Goal: Task Accomplishment & Management: Use online tool/utility

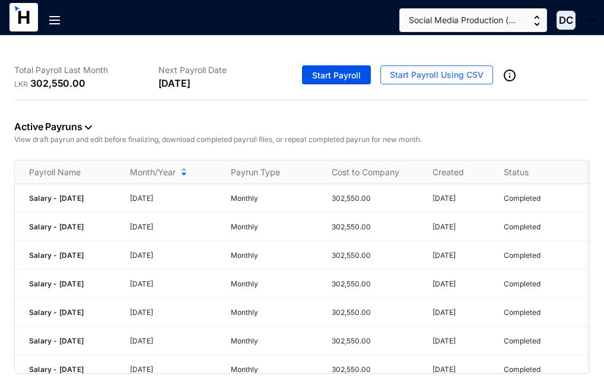
click at [321, 115] on div "Active Payruns View draft payrun and edit before finalizing, download completed…" at bounding box center [302, 129] width 576 height 59
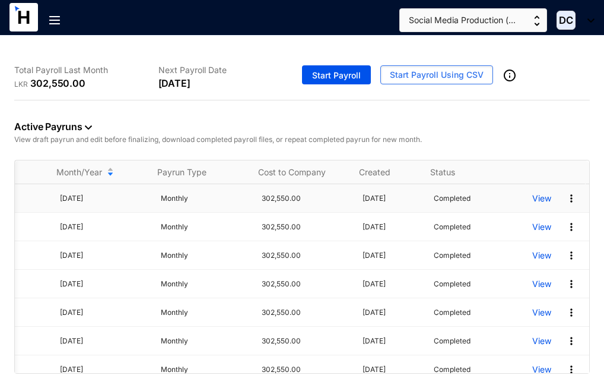
click at [534, 200] on p "View" at bounding box center [541, 198] width 19 height 12
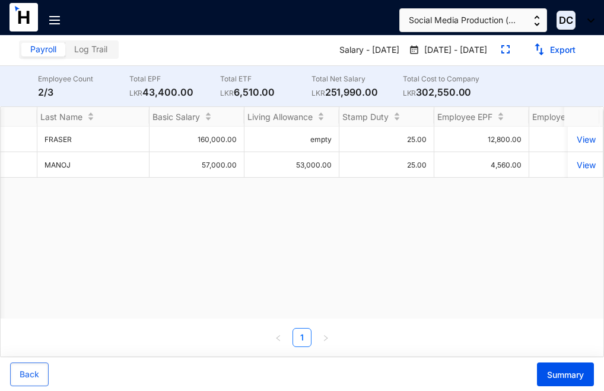
scroll to position [0, 380]
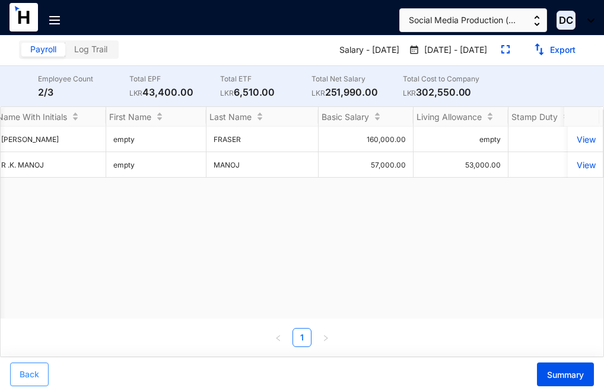
click at [31, 370] on span "Back" at bounding box center [30, 374] width 20 height 12
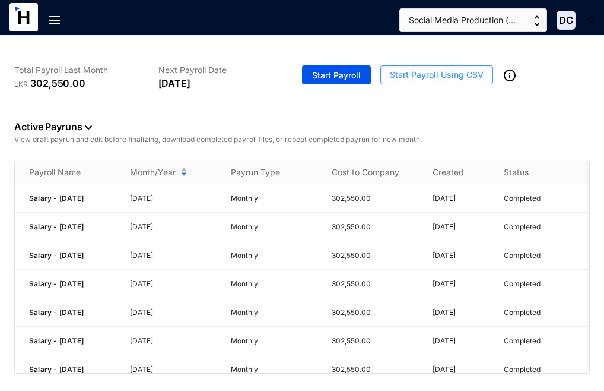
click at [449, 70] on span "Start Payroll Using CSV" at bounding box center [437, 75] width 94 height 12
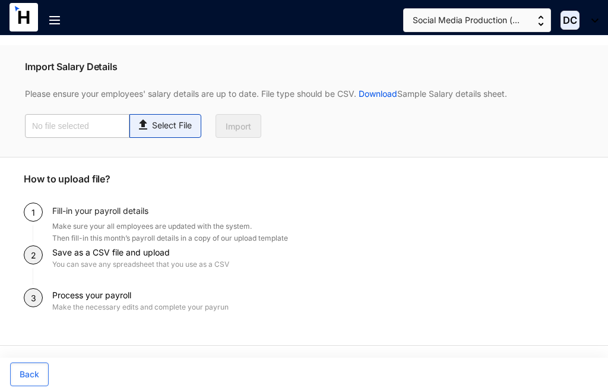
click at [150, 131] on img at bounding box center [144, 123] width 16 height 17
click at [0, 0] on input "Select File" at bounding box center [0, 0] width 0 height 0
type input "Social media -Salary- July 2025.xlsx"
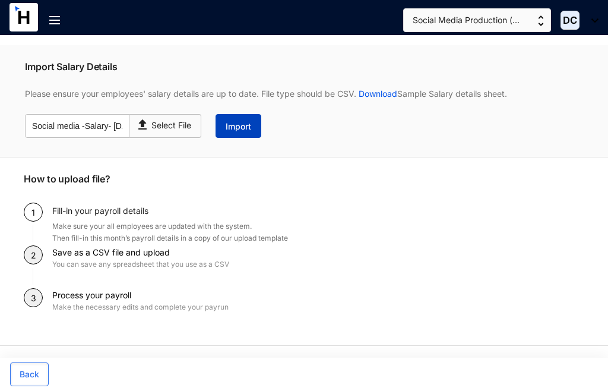
click at [247, 129] on span "Import" at bounding box center [239, 126] width 26 height 12
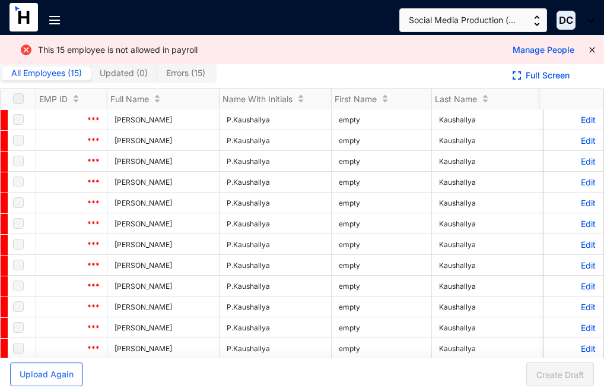
click at [419, 71] on div "All Employees ( 15 ) Updated ( 0 ) Errors ( 15 )" at bounding box center [251, 76] width 503 height 24
click at [584, 50] on div "This 15 employee is not allowed in payroll Manage People" at bounding box center [302, 50] width 604 height 28
click at [585, 49] on div "This 15 employee is not allowed in payroll Manage People" at bounding box center [302, 50] width 604 height 28
click at [589, 50] on icon "close" at bounding box center [591, 49] width 5 height 5
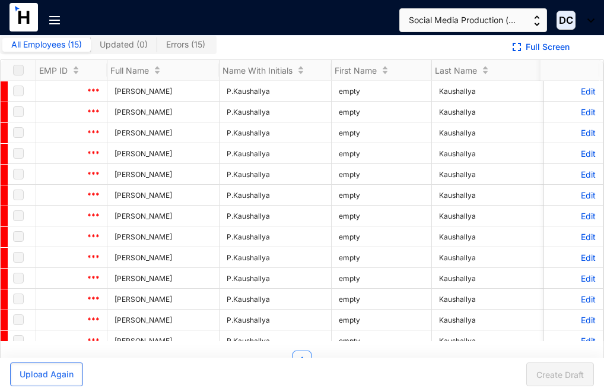
click at [58, 23] on img at bounding box center [54, 20] width 11 height 8
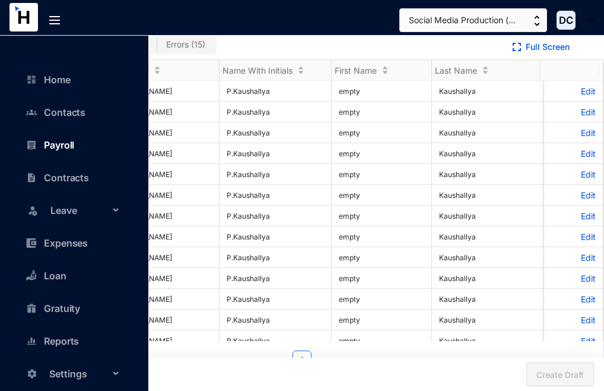
click at [62, 142] on link "Payroll" at bounding box center [53, 145] width 42 height 12
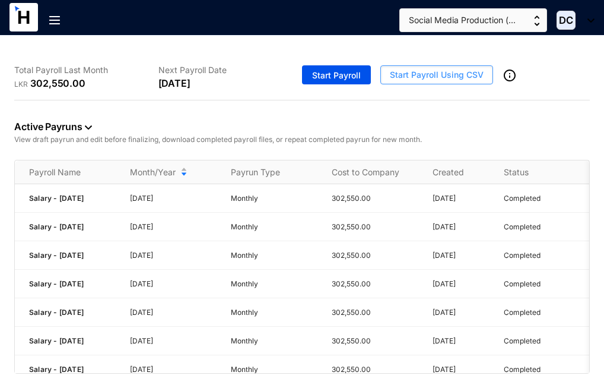
click at [441, 71] on span "Start Payroll Using CSV" at bounding box center [437, 75] width 94 height 12
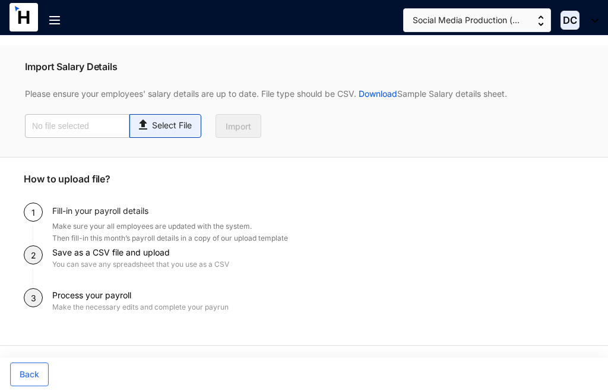
click at [179, 128] on p "Select File" at bounding box center [172, 125] width 40 height 12
click at [0, 0] on input "Select File" at bounding box center [0, 0] width 0 height 0
type input "July 2025.csv"
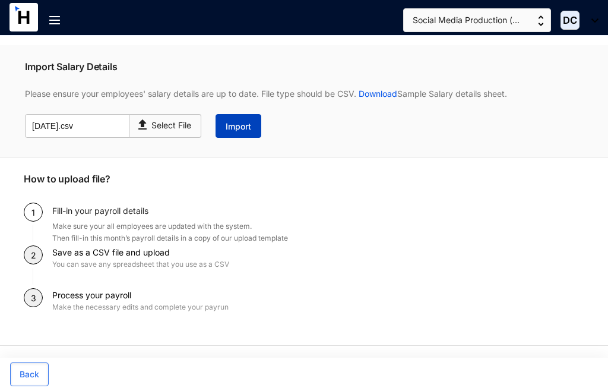
click at [231, 126] on span "Import" at bounding box center [239, 126] width 26 height 12
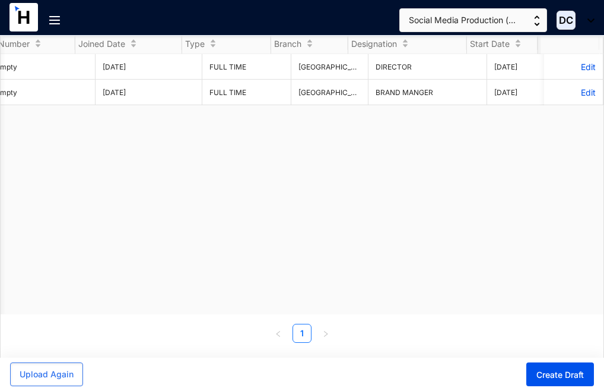
scroll to position [0, 1991]
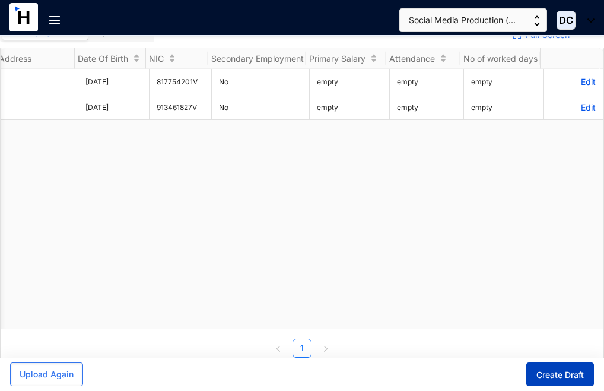
click at [559, 373] on span "Create Draft" at bounding box center [560, 375] width 47 height 12
type input "Salary - July 2025"
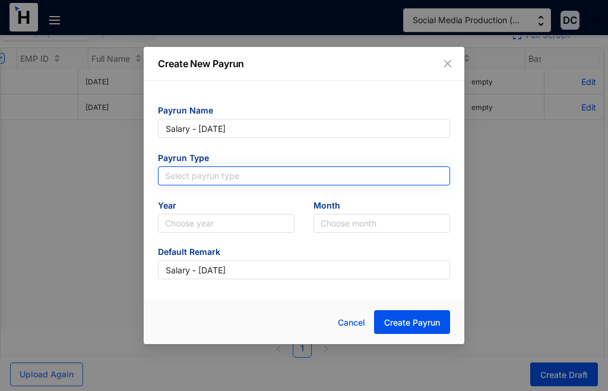
click at [255, 173] on input "search" at bounding box center [304, 176] width 278 height 18
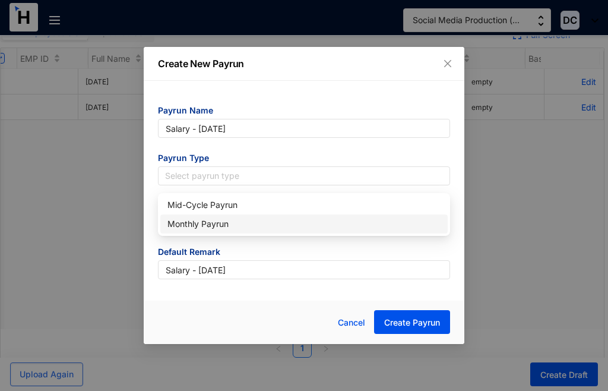
click at [237, 217] on div "Monthly Payrun" at bounding box center [303, 223] width 273 height 13
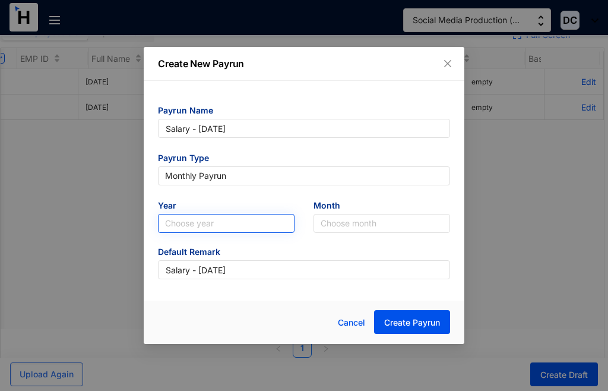
click at [245, 224] on input "search" at bounding box center [226, 223] width 122 height 18
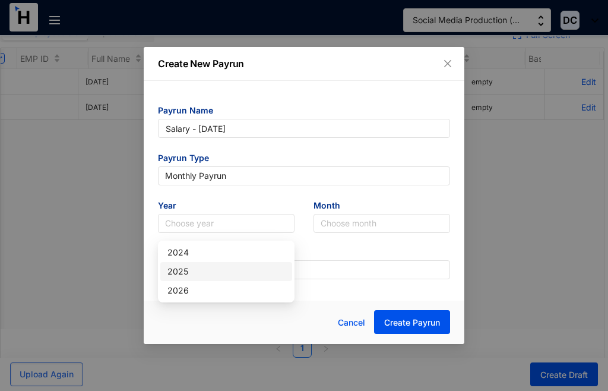
click at [199, 268] on div "2025" at bounding box center [226, 271] width 118 height 13
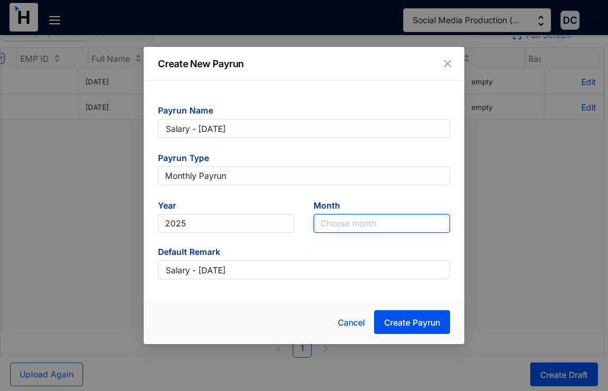
click at [349, 221] on input "search" at bounding box center [382, 223] width 122 height 18
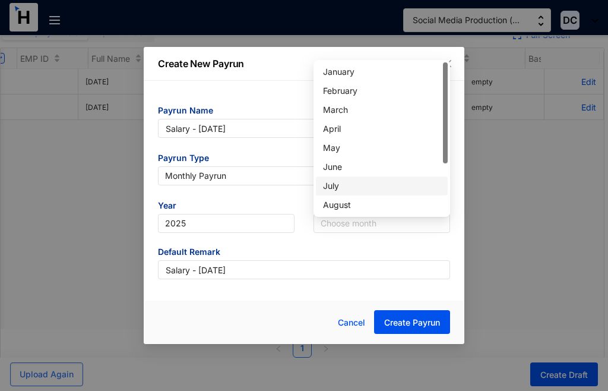
click at [353, 179] on div "July" at bounding box center [382, 185] width 118 height 13
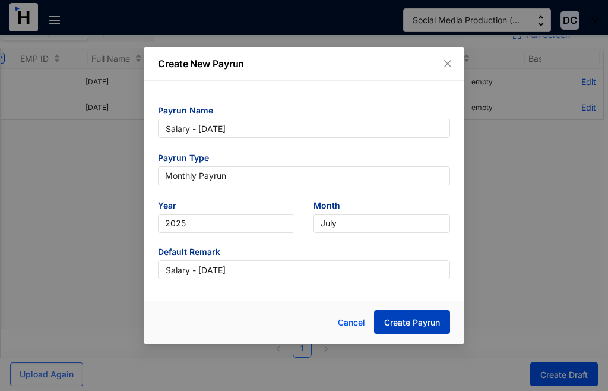
click at [401, 323] on span "Create Payrun" at bounding box center [412, 322] width 56 height 12
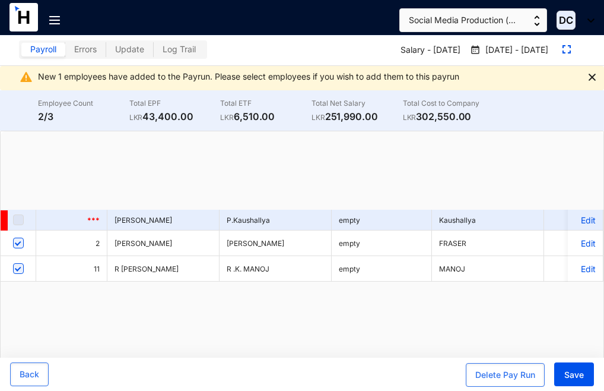
checkbox input "true"
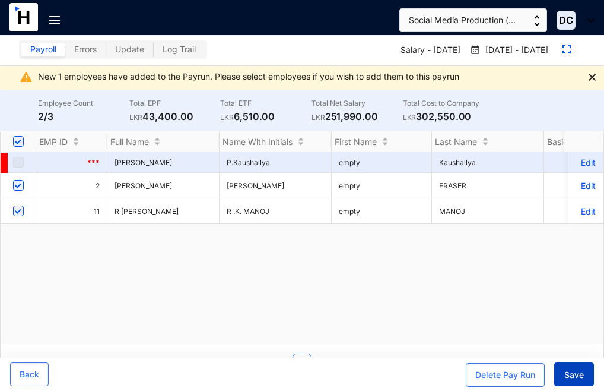
click at [578, 378] on span "Save" at bounding box center [574, 375] width 20 height 12
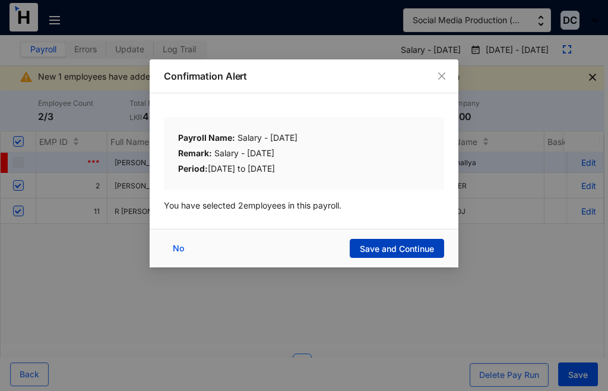
click at [407, 246] on span "Save and Continue" at bounding box center [397, 249] width 74 height 12
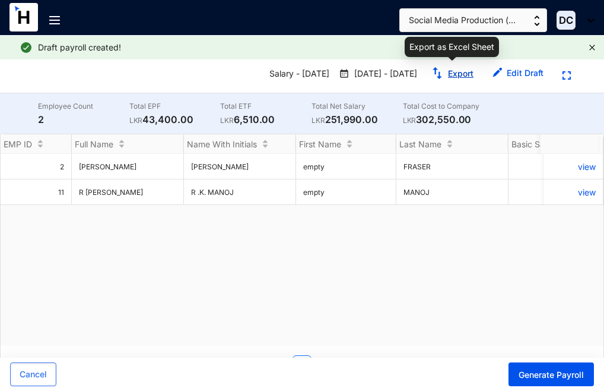
click at [453, 72] on link "Export" at bounding box center [461, 73] width 26 height 10
click at [448, 73] on link "Export" at bounding box center [461, 73] width 26 height 10
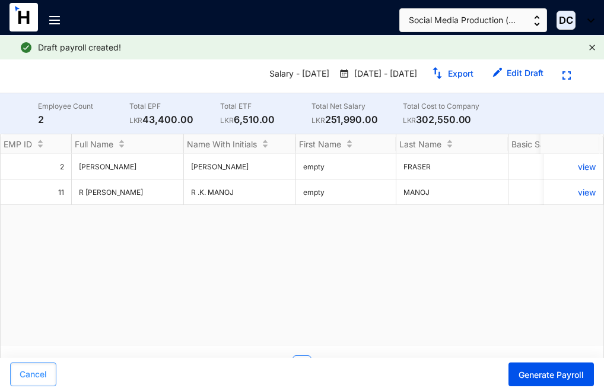
click at [34, 376] on span "Cancel" at bounding box center [33, 374] width 27 height 12
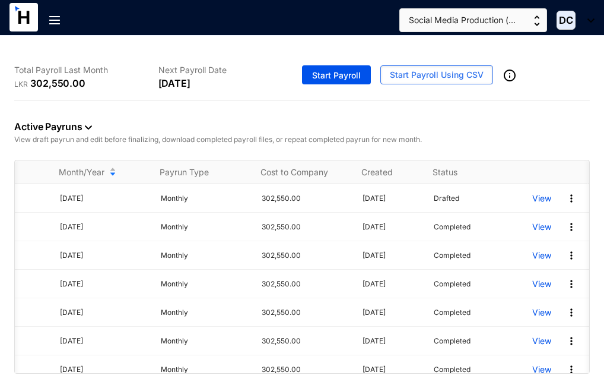
scroll to position [0, 74]
click at [532, 197] on p "View" at bounding box center [541, 198] width 19 height 12
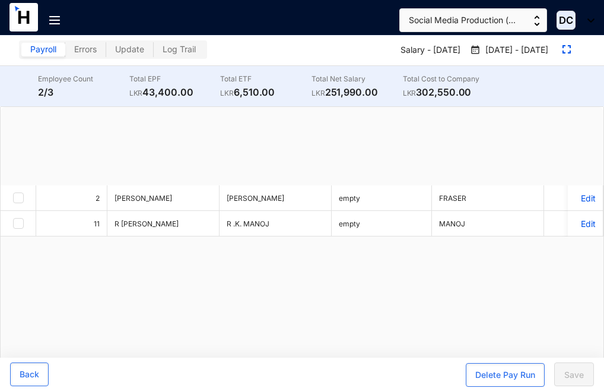
checkbox input "true"
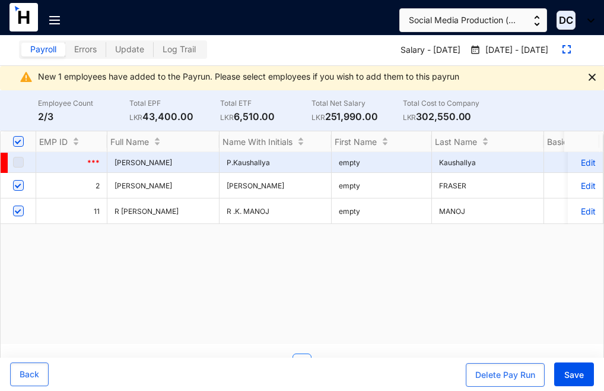
click at [383, 296] on div "*** Prabhath Kaushallya P.Kaushallya empty Kaushallya empty empty empty empty e…" at bounding box center [302, 248] width 603 height 192
click at [19, 380] on button "Back" at bounding box center [29, 374] width 39 height 24
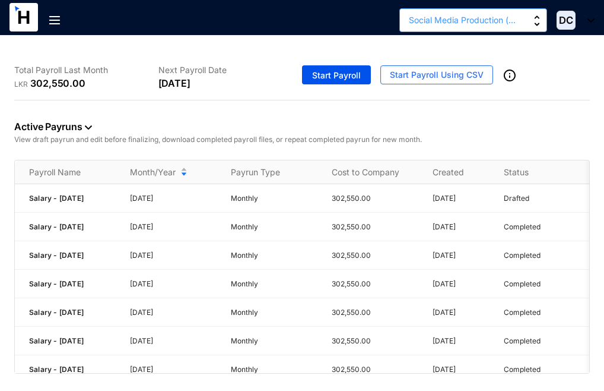
click at [537, 25] on img "button" at bounding box center [537, 20] width 6 height 11
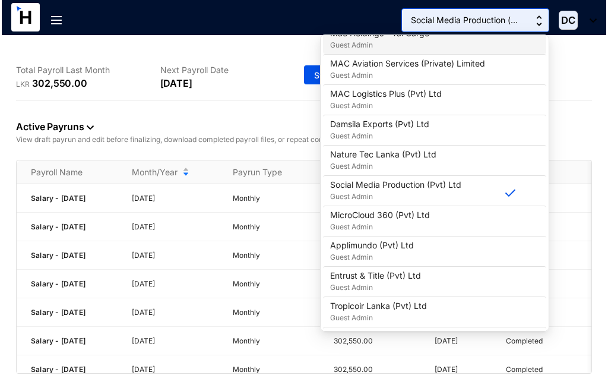
scroll to position [316, 0]
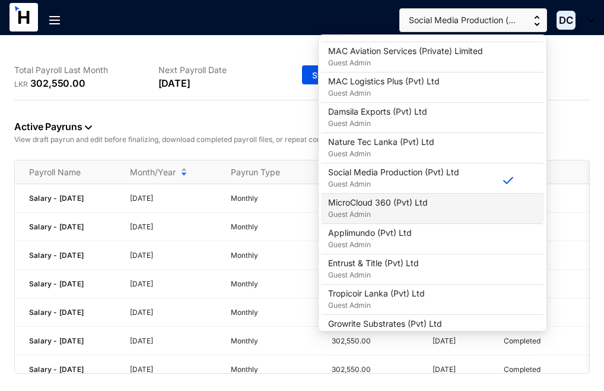
click at [347, 201] on p "MicroCloud 360 (Pvt) Ltd" at bounding box center [378, 202] width 100 height 12
